Goal: Transaction & Acquisition: Purchase product/service

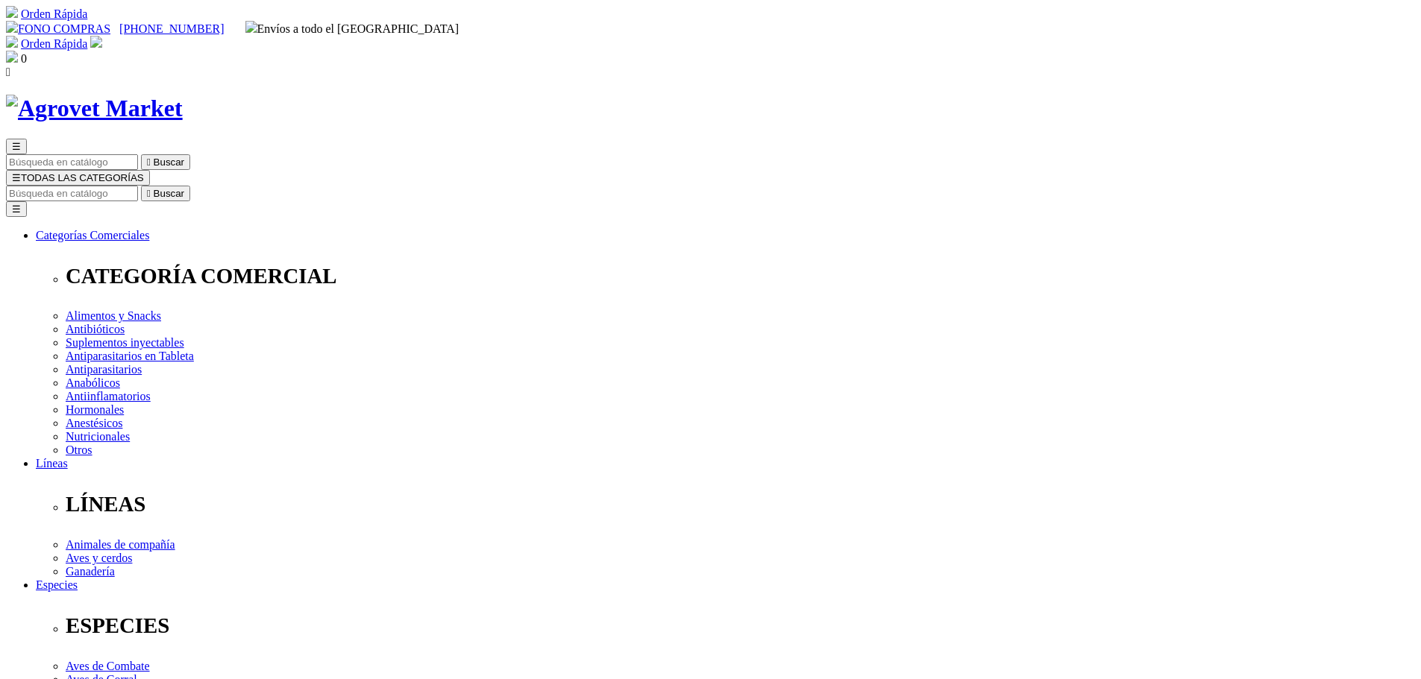
click at [138, 186] on input "Buscar" at bounding box center [72, 194] width 132 height 16
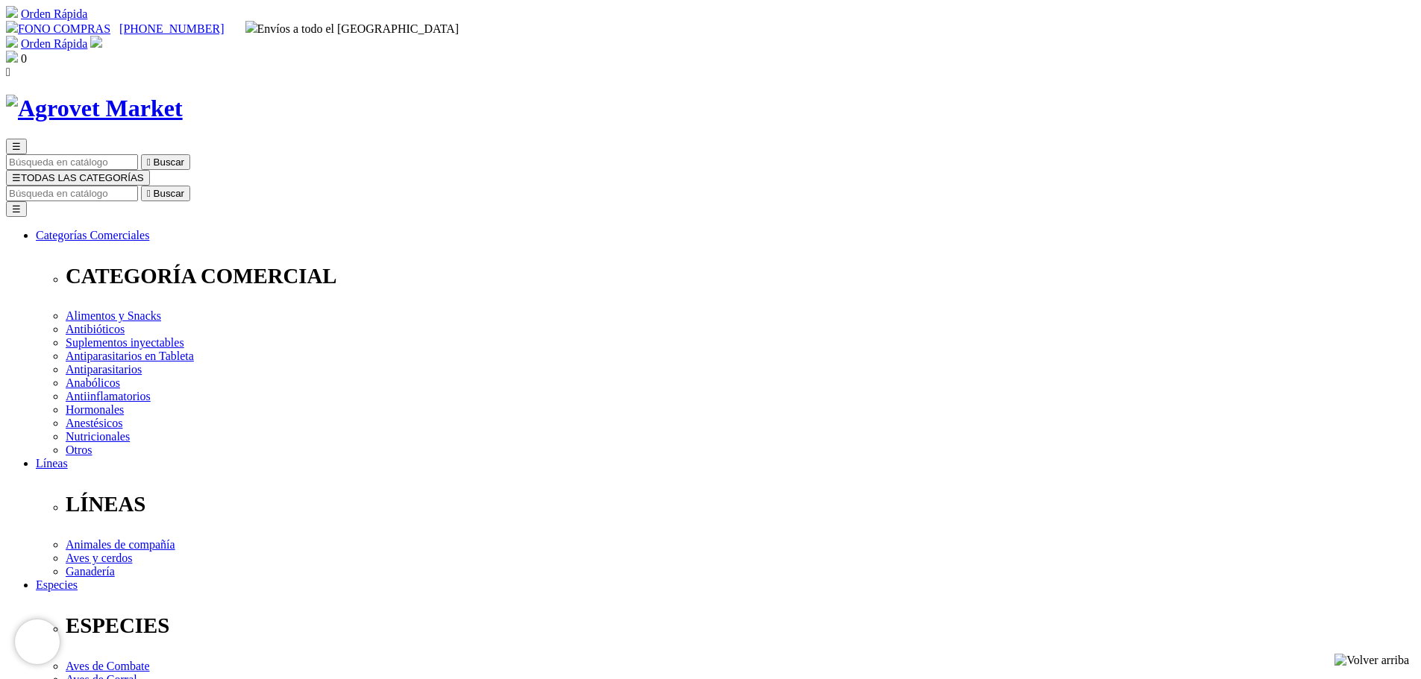
radio input "true"
select select "0"
radio input "true"
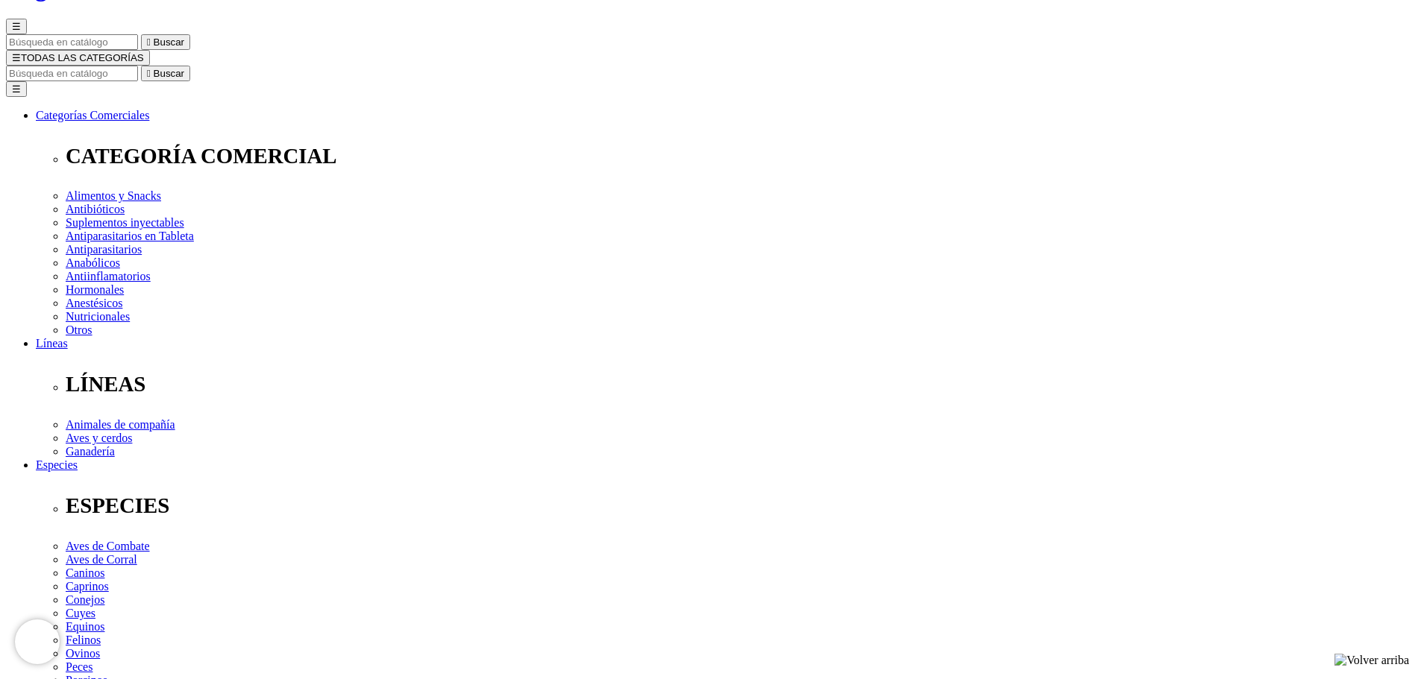
scroll to position [224, 0]
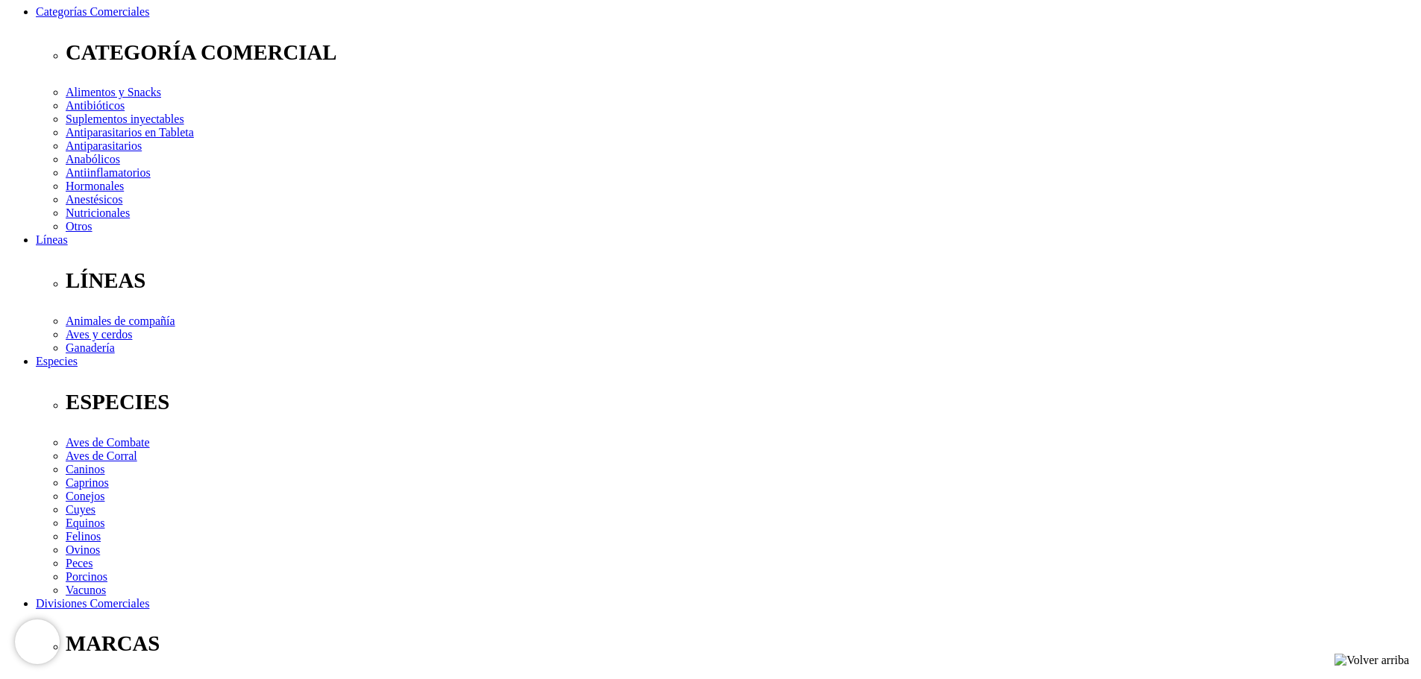
select select "15"
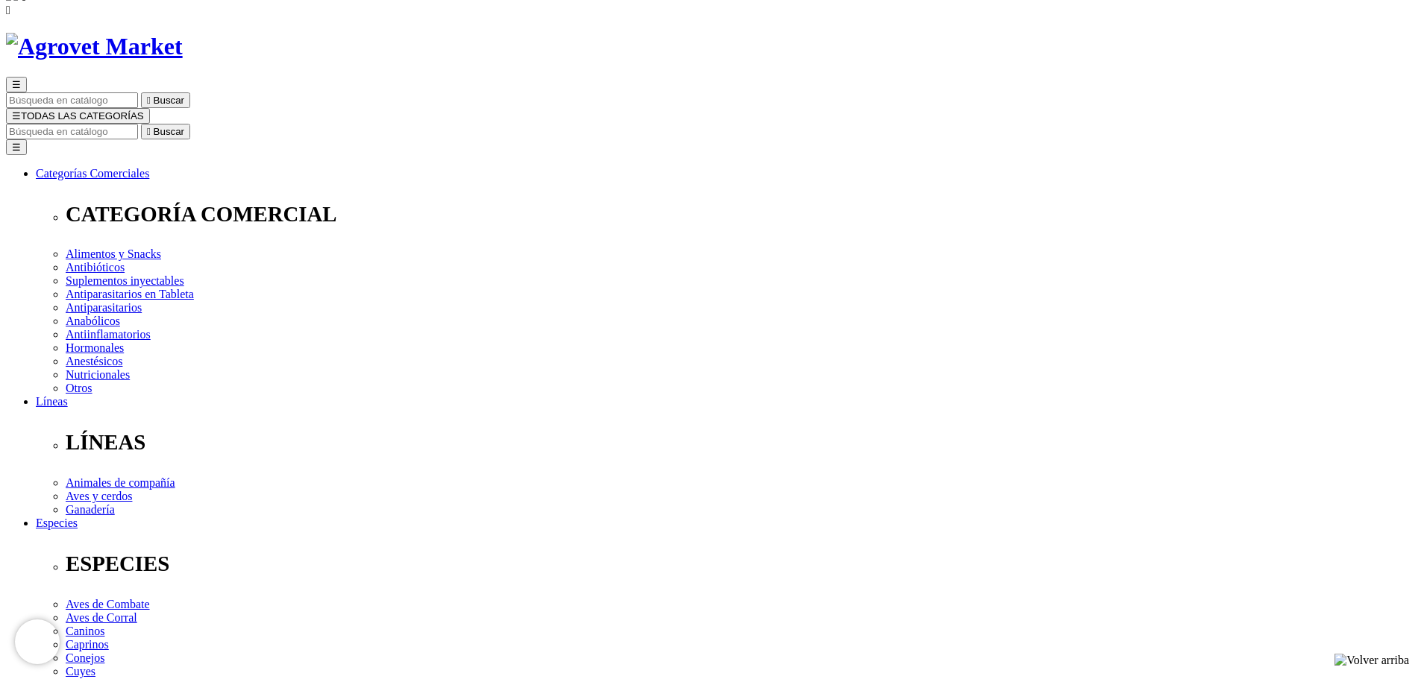
scroll to position [30, 0]
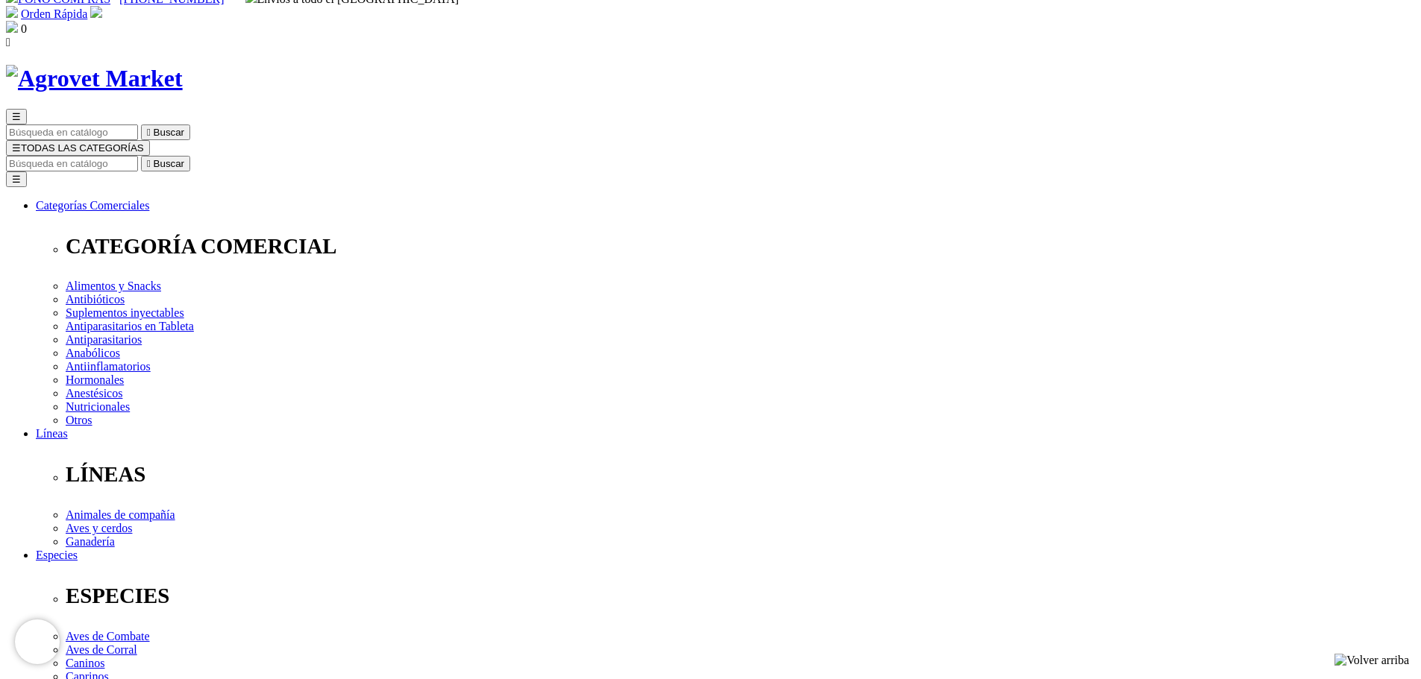
select select "14"
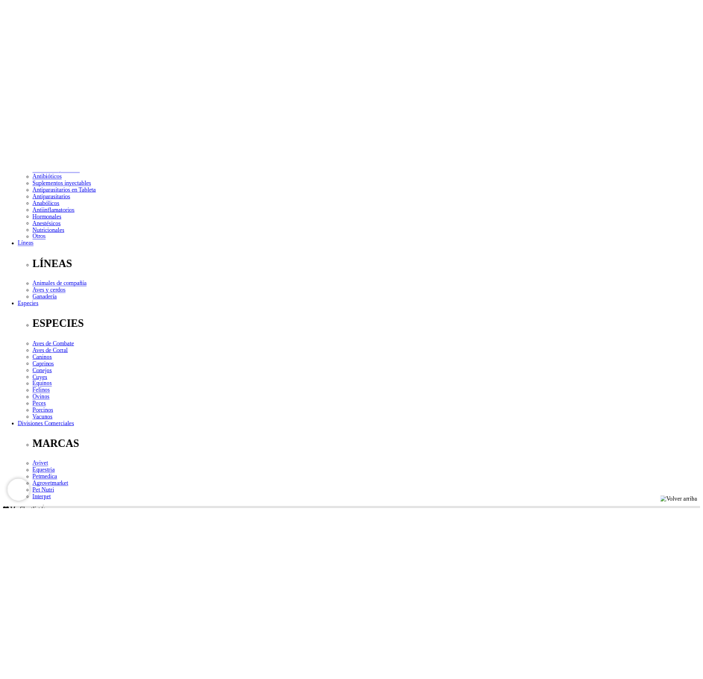
scroll to position [373, 0]
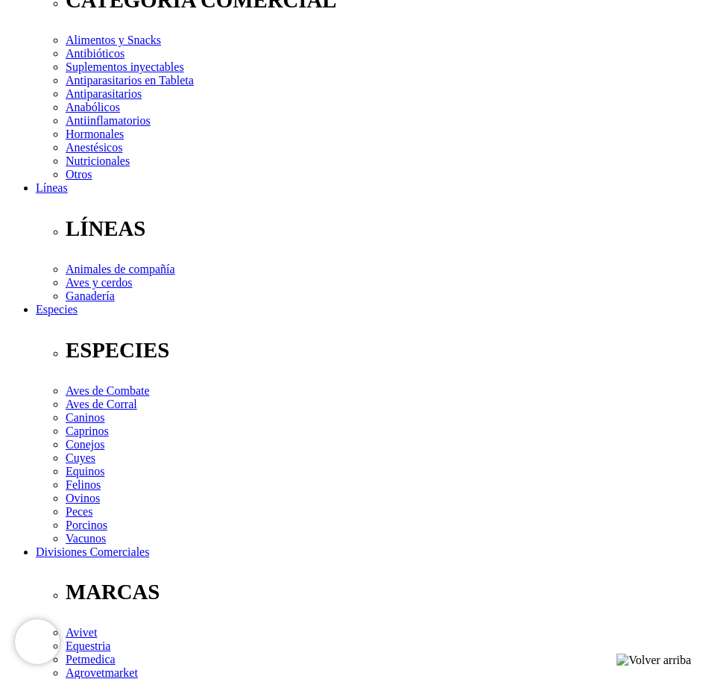
scroll to position [0, 0]
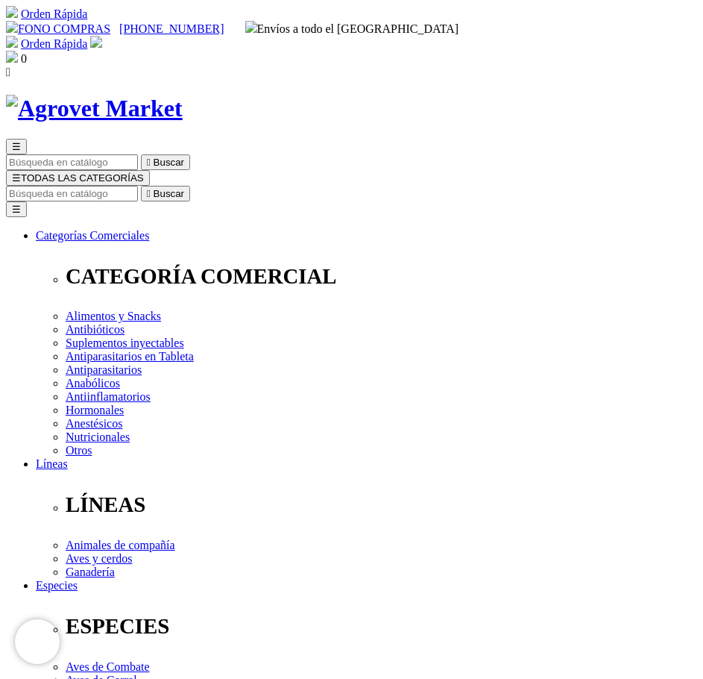
click at [289, 163] on div "☰  Buscar ☰ TODAS LAS CATEGORÍAS  Buscar Toggle navigation ☰ Categorías Comer…" at bounding box center [351, 585] width 691 height 981
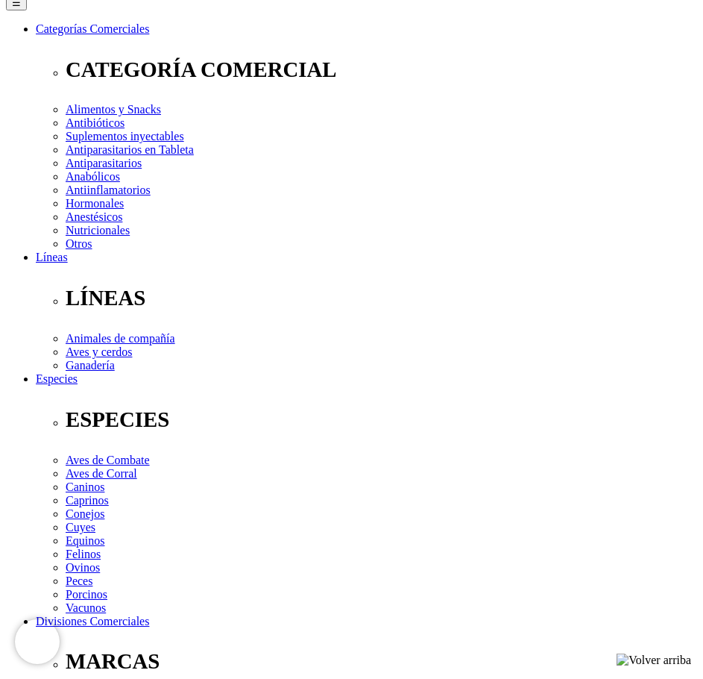
scroll to position [224, 0]
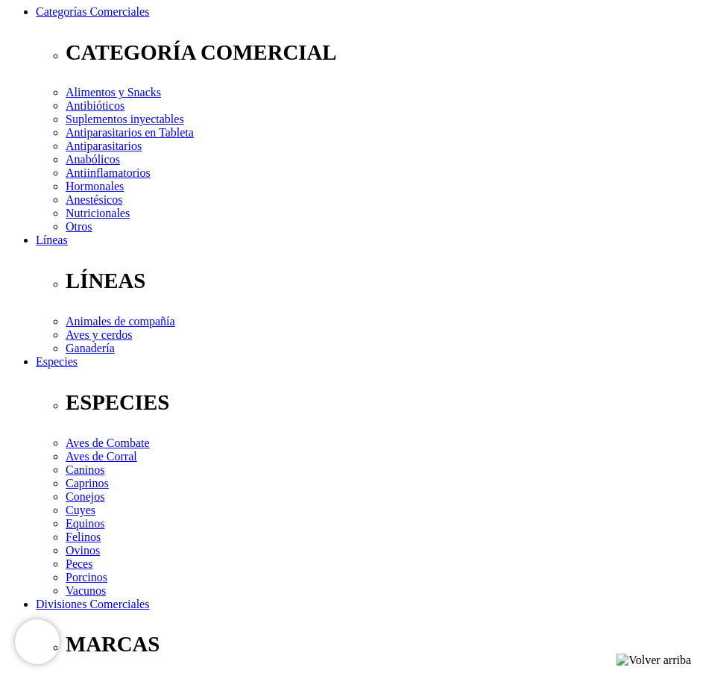
select select "3"
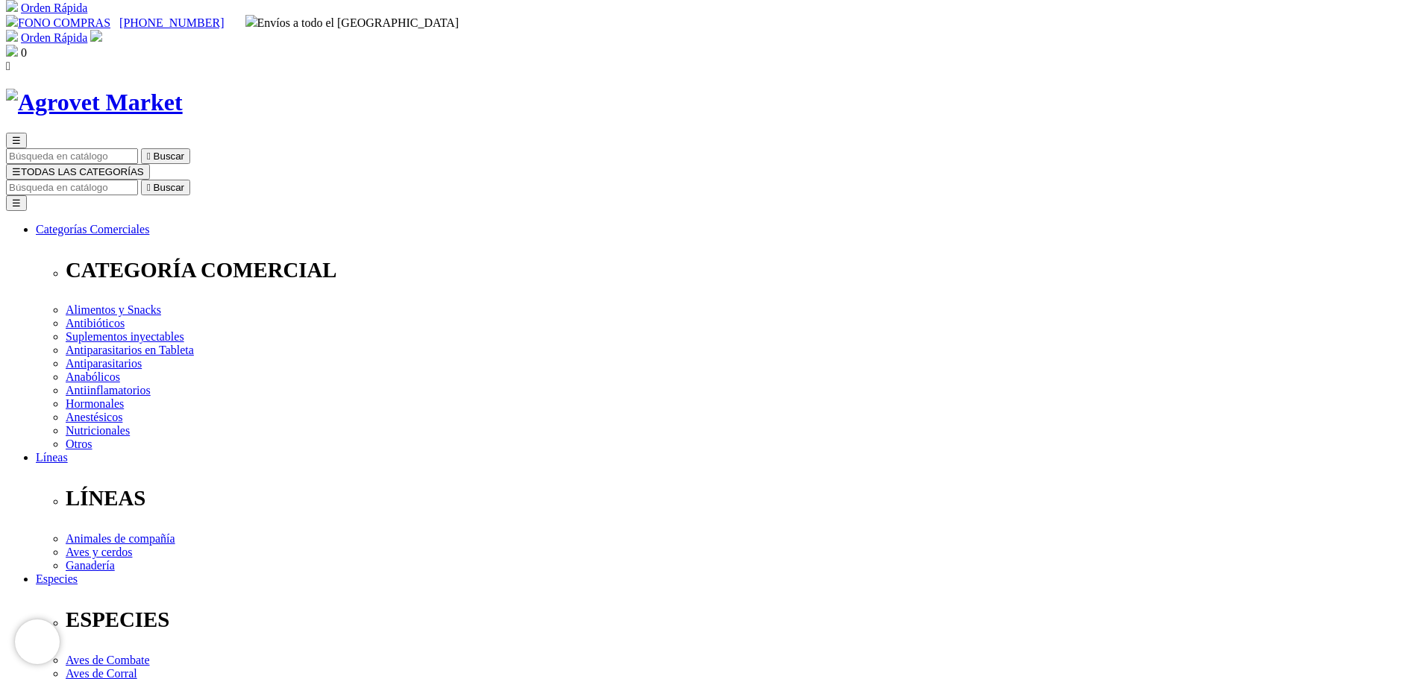
scroll to position [0, 0]
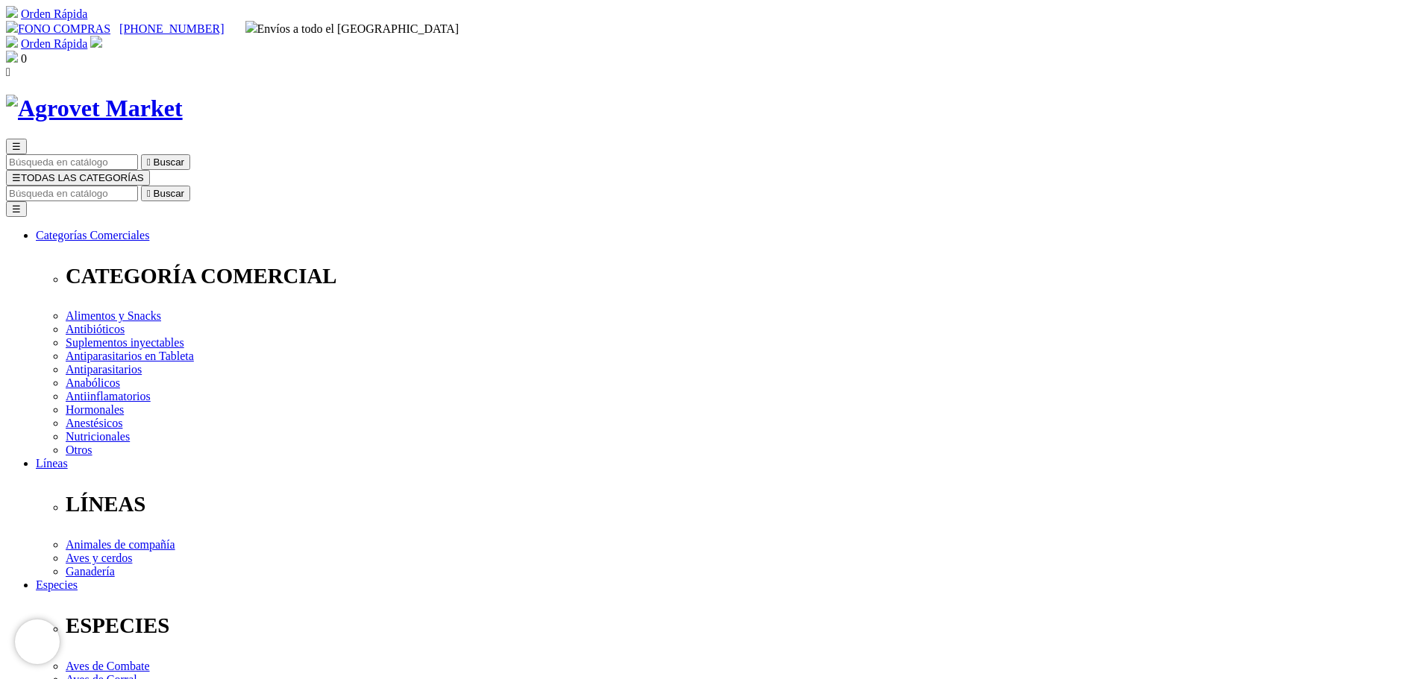
drag, startPoint x: 723, startPoint y: 196, endPoint x: 803, endPoint y: 196, distance: 80.5
copy h1 "Liquamox"
